Goal: Use online tool/utility: Utilize a website feature to perform a specific function

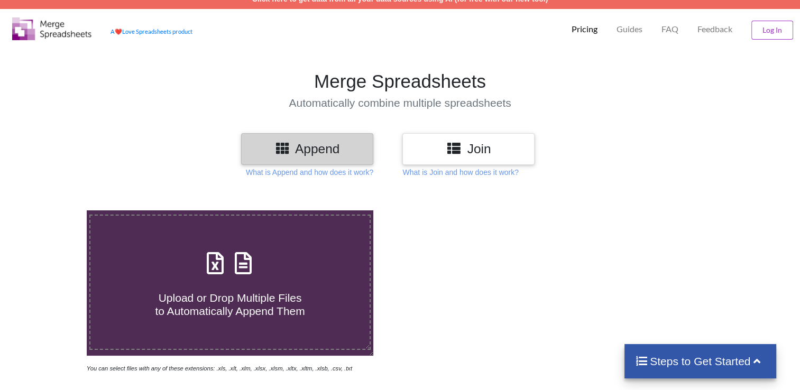
scroll to position [7, 0]
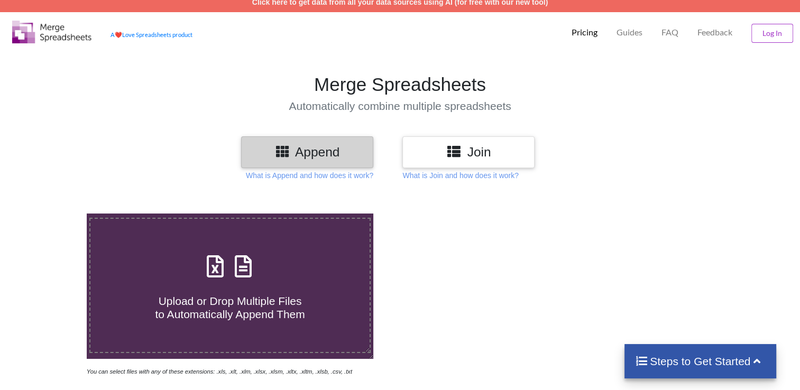
click at [358, 250] on div "Upload or Drop Multiple Files to Automatically Append Them" at bounding box center [229, 285] width 279 height 71
click at [55, 214] on input "Upload or Drop Multiple Files to Automatically Append Them" at bounding box center [55, 214] width 0 height 0
type input "C:\fakepath\[DATE] To [DATE] For Sap Unit 02.xlsx"
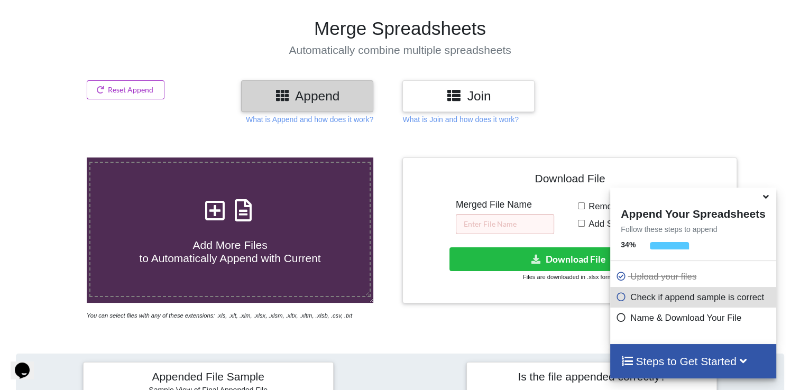
scroll to position [0, 0]
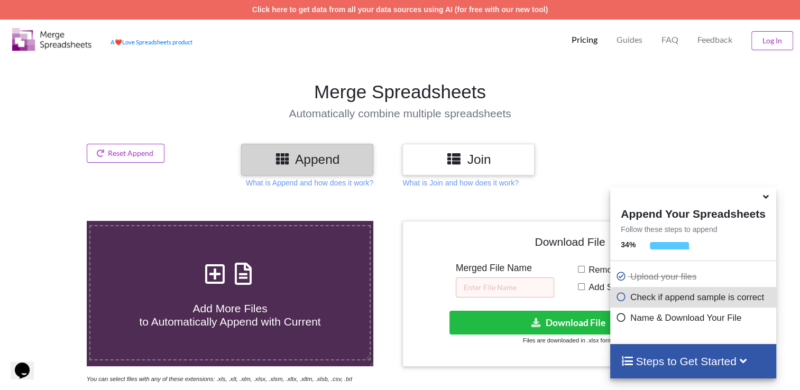
click at [480, 161] on h3 "Join" at bounding box center [468, 159] width 116 height 15
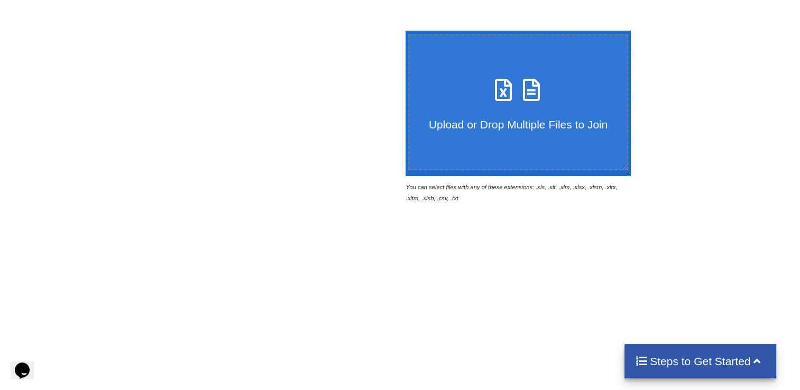
scroll to position [129, 0]
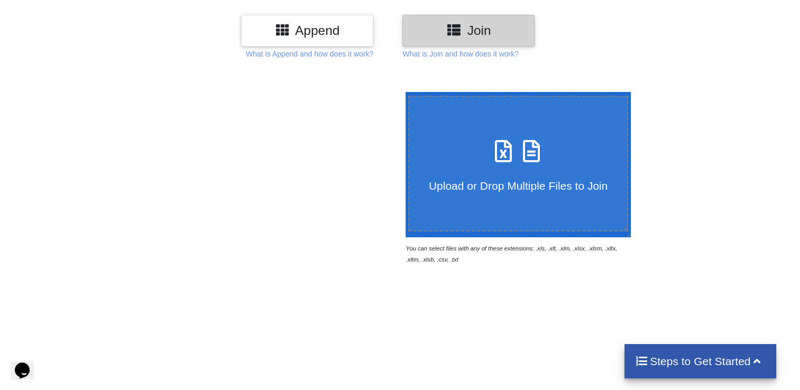
click at [491, 169] on h4 "Upload or Drop Multiple Files to Join" at bounding box center [518, 179] width 218 height 26
click at [403, 92] on input "Upload or Drop Multiple Files to Join" at bounding box center [403, 92] width 0 height 0
click at [472, 163] on div "Upload or Drop Multiple Files to Join" at bounding box center [518, 164] width 218 height 58
click at [403, 92] on input "Upload or Drop Multiple Files to Join" at bounding box center [403, 92] width 0 height 0
type input "C:\fakepath\[DATE] To [DATE] FOR SAP UNIT 02.xlsx"
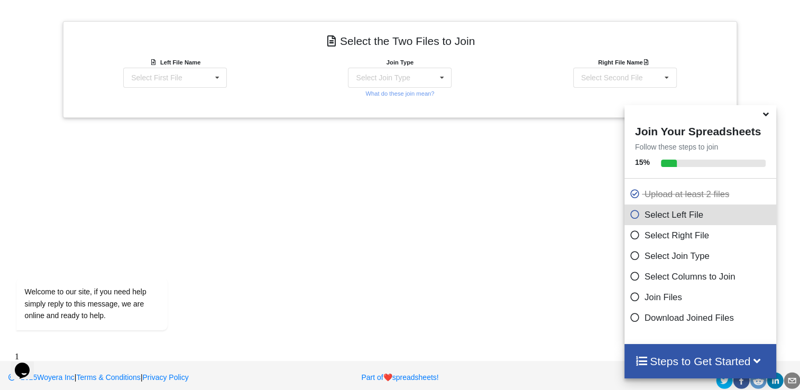
scroll to position [414, 0]
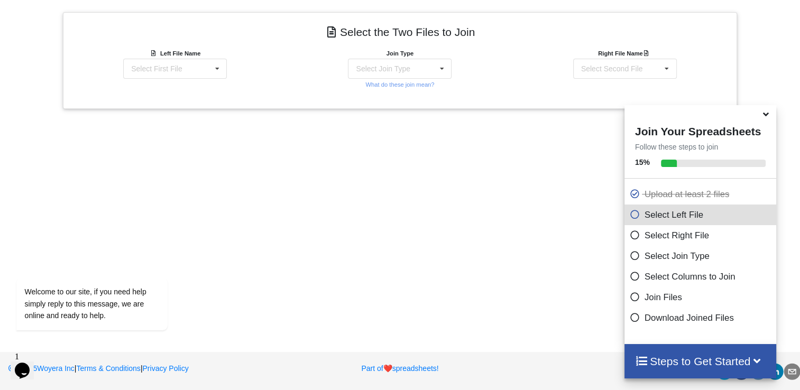
click at [630, 217] on icon at bounding box center [635, 212] width 11 height 9
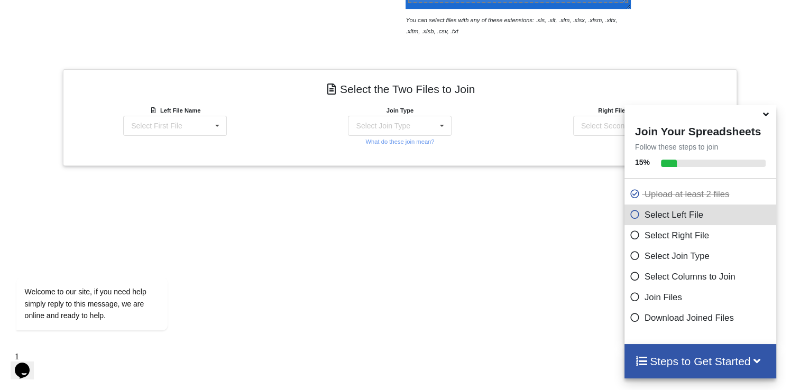
scroll to position [340, 0]
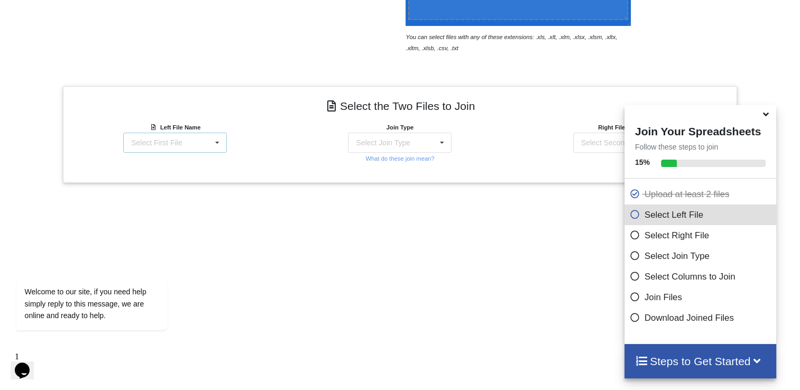
click at [211, 145] on icon at bounding box center [217, 143] width 16 height 20
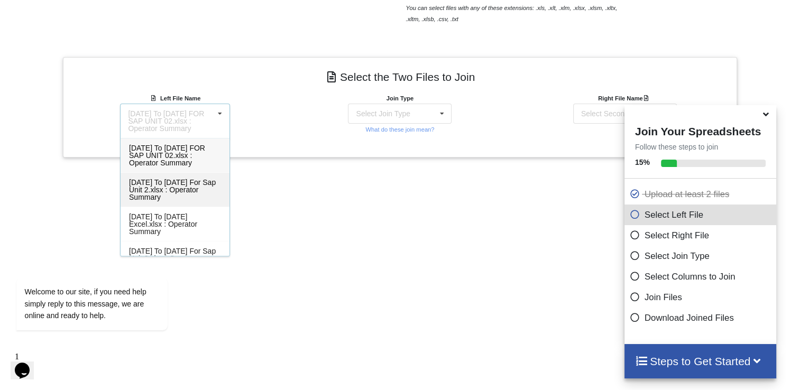
scroll to position [403, 0]
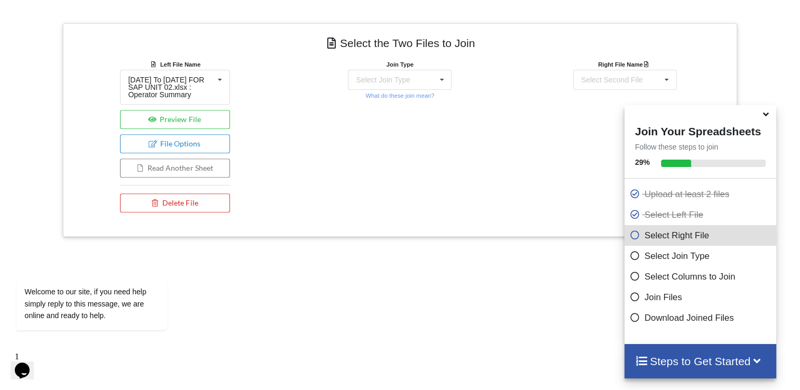
click at [343, 210] on div "Add More Files to Select For Join You can select files with any of these extens…" at bounding box center [400, 126] width 800 height 663
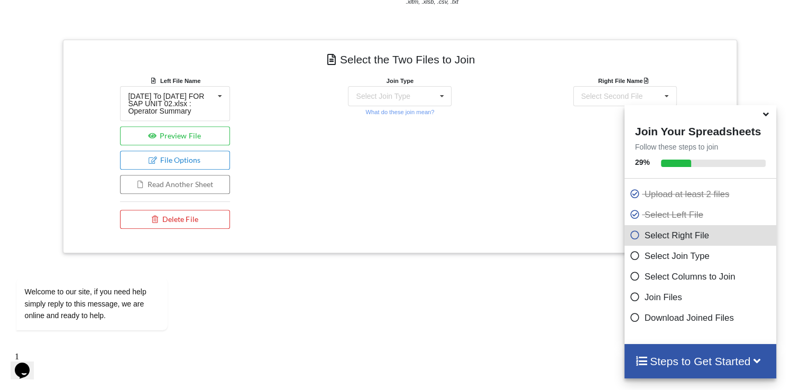
scroll to position [384, 0]
click at [396, 106] on div "Select Join Type INNER JOIN LEFT JOIN RIGHT JOIN FULL JOIN" at bounding box center [400, 99] width 104 height 20
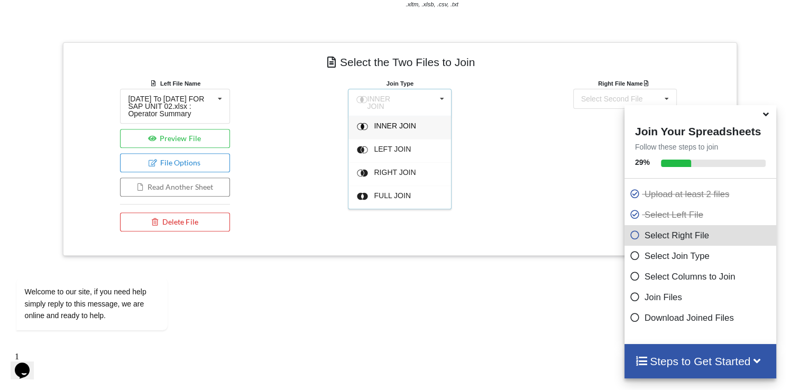
click at [474, 132] on div "Join Type INNER JOIN INNER JOIN LEFT JOIN RIGHT JOIN FULL JOIN What do these jo…" at bounding box center [400, 157] width 225 height 159
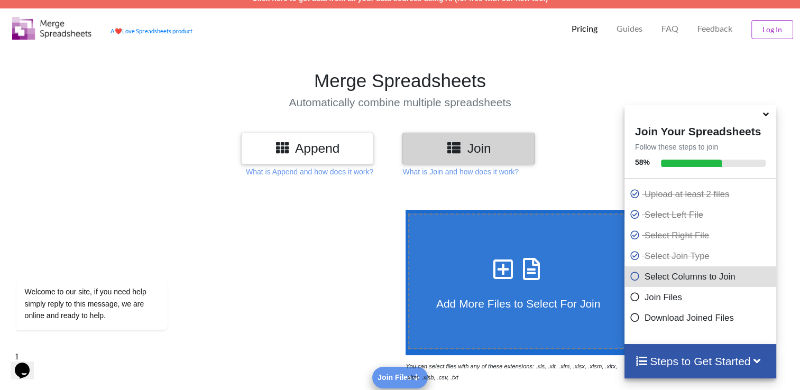
scroll to position [11, 0]
click at [431, 168] on p "What is Join and how does it work?" at bounding box center [460, 172] width 116 height 11
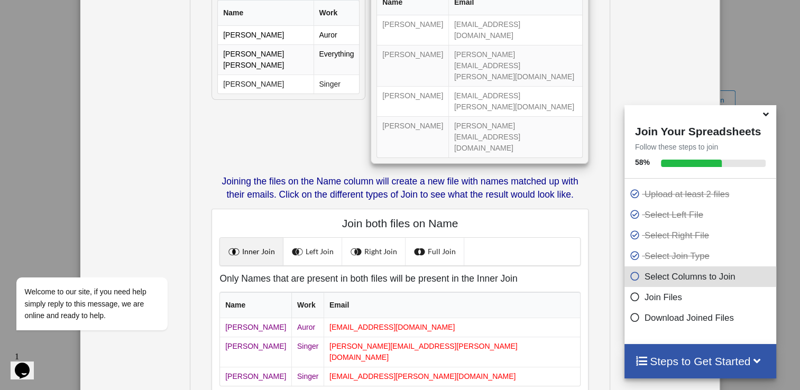
scroll to position [54, 0]
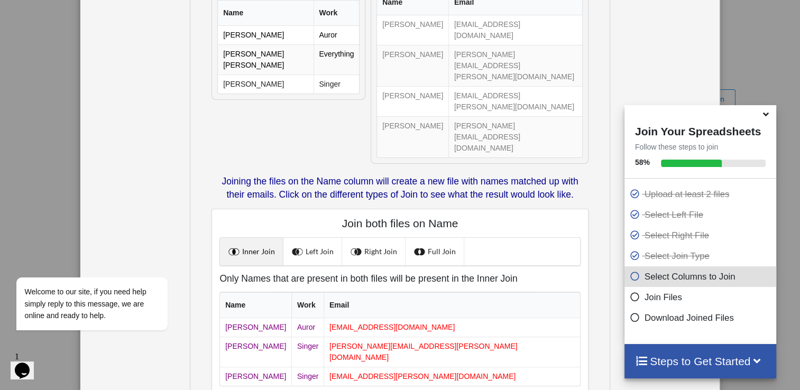
click at [753, 73] on div "What is Join? Joining means to merge two files based on exact values in certain…" at bounding box center [400, 195] width 800 height 390
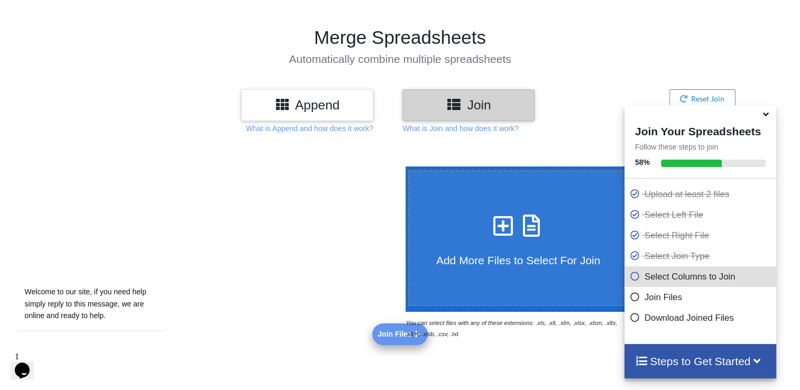
click at [328, 106] on h3 "Append" at bounding box center [307, 104] width 116 height 15
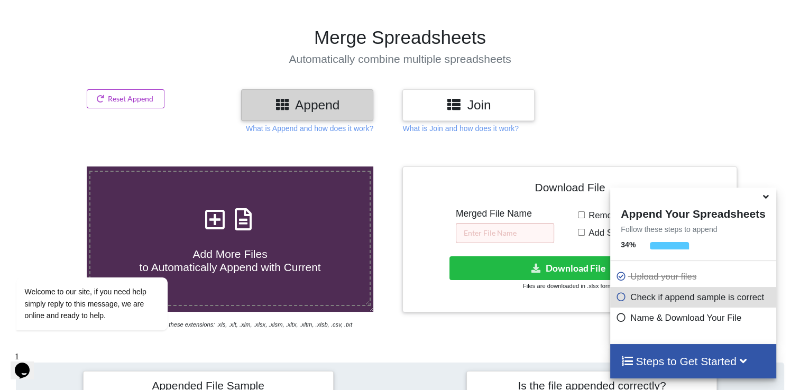
scroll to position [104, 0]
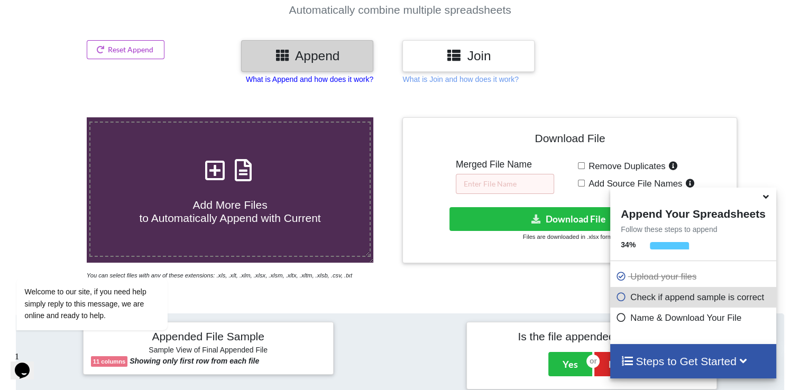
click at [358, 82] on p "What is Append and how does it work?" at bounding box center [309, 79] width 127 height 11
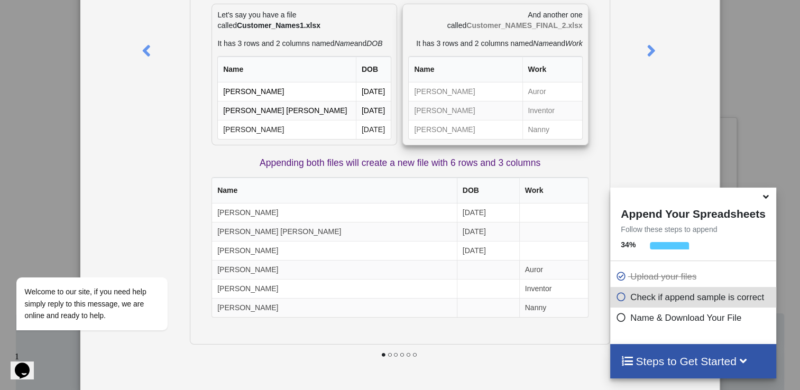
scroll to position [148, 0]
click at [760, 133] on div "What is Append? Append means to stack multiple files together vertically based …" at bounding box center [400, 195] width 800 height 390
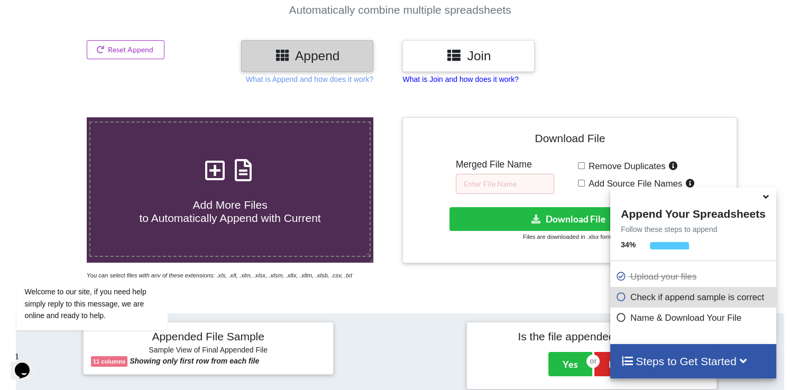
click at [506, 78] on p "What is Join and how does it work?" at bounding box center [460, 79] width 116 height 11
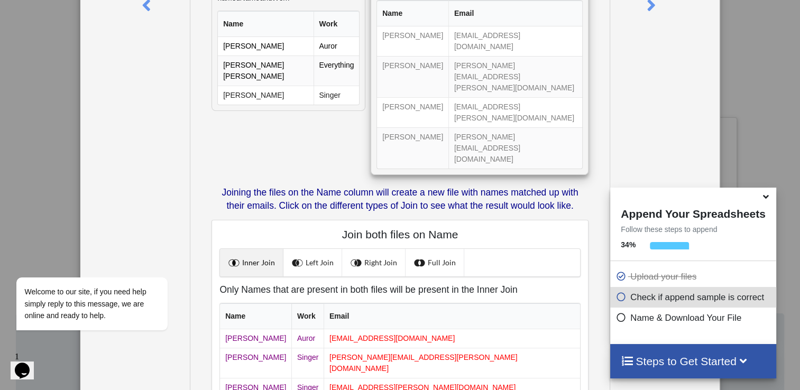
scroll to position [205, 0]
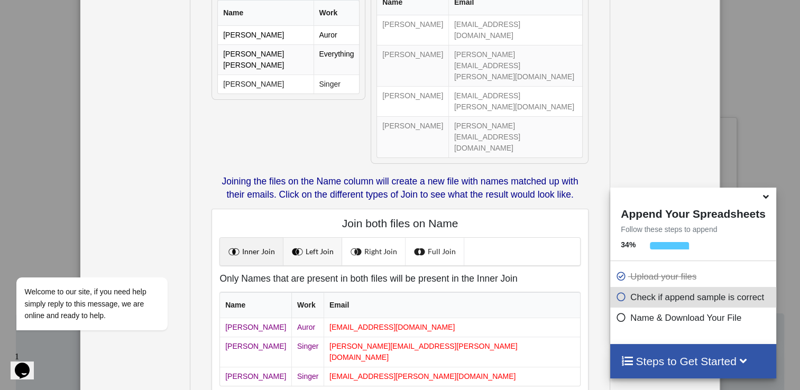
click at [293, 245] on span at bounding box center [299, 252] width 14 height 14
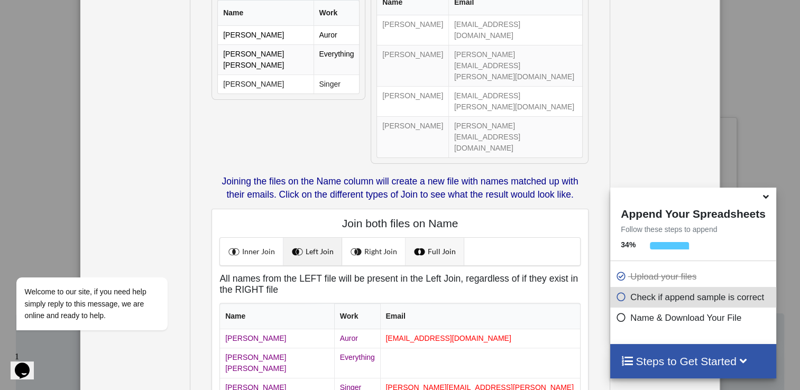
click at [429, 238] on link "Full Join" at bounding box center [434, 251] width 59 height 27
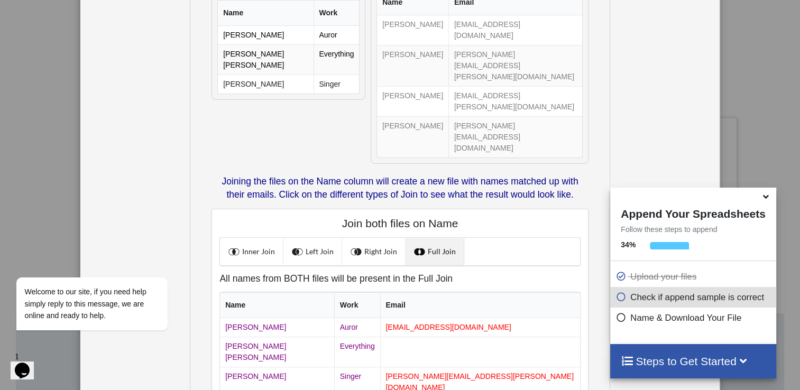
click at [770, 114] on div "What is Join? Joining means to merge two files based on exact values in certain…" at bounding box center [400, 195] width 800 height 390
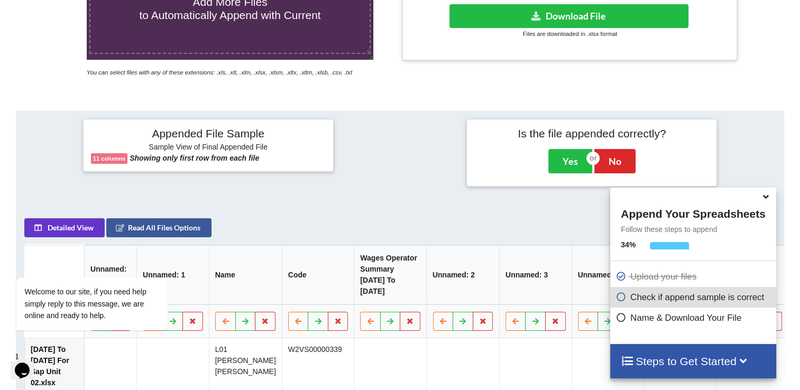
scroll to position [319, 0]
